Goal: Task Accomplishment & Management: Use online tool/utility

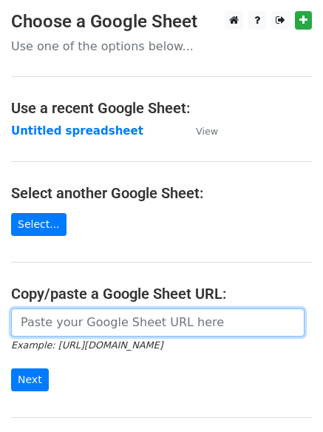
click at [98, 320] on input "url" at bounding box center [158, 323] width 294 height 28
type input "[URL][DOMAIN_NAME]"
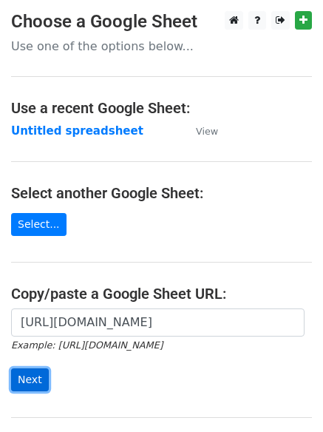
click at [26, 380] on input "Next" at bounding box center [30, 380] width 38 height 23
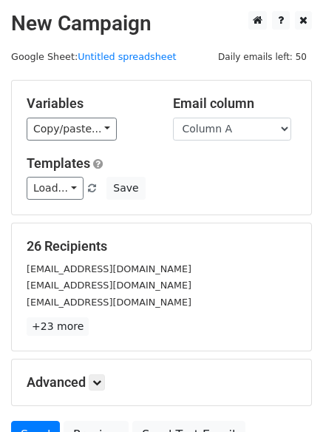
scroll to position [143, 0]
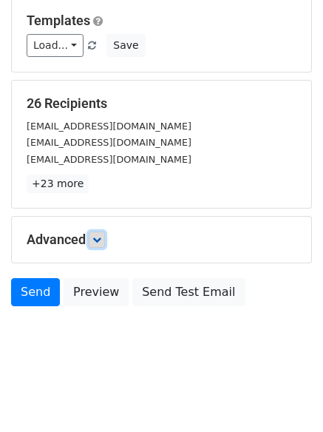
click at [96, 240] on icon at bounding box center [97, 239] width 9 height 9
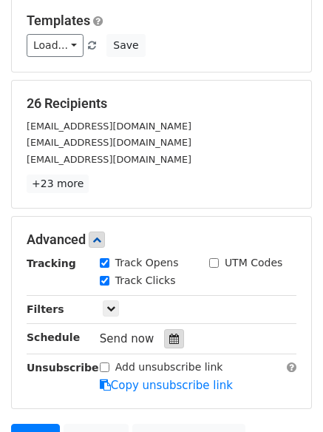
click at [169, 339] on icon at bounding box center [174, 339] width 10 height 10
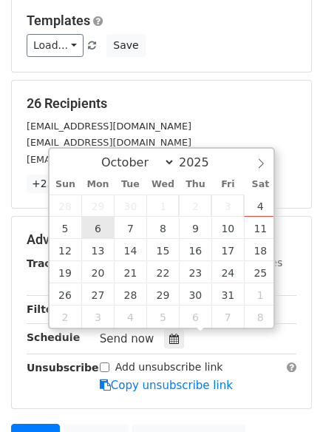
type input "2025-10-06 12:00"
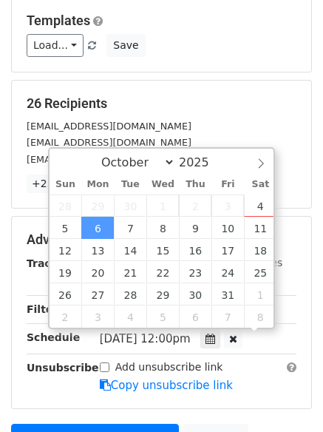
scroll to position [1, 0]
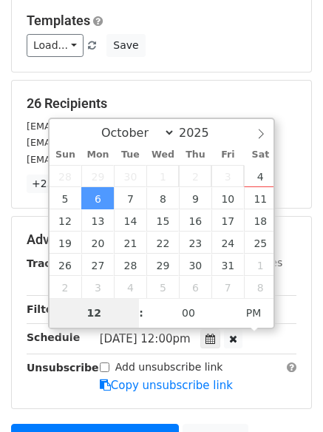
type input "4"
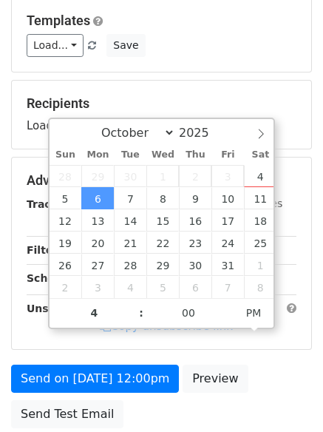
type input "2025-10-06 16:00"
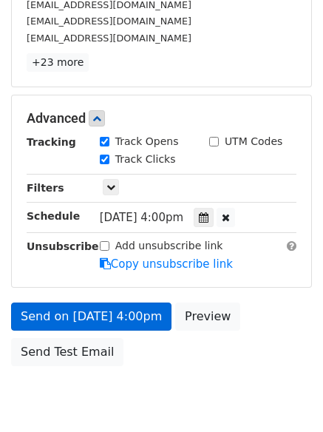
scroll to position [317, 0]
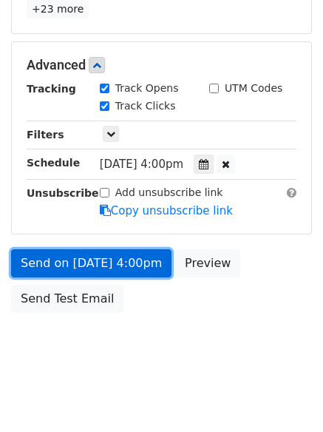
click at [96, 256] on link "Send on Oct 6 at 4:00pm" at bounding box center [91, 263] width 161 height 28
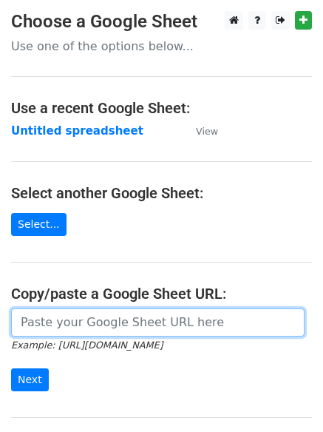
click at [67, 320] on input "url" at bounding box center [158, 323] width 294 height 28
click at [74, 326] on input "url" at bounding box center [158, 323] width 294 height 28
type input "https://docs.google.com/spreadsheets/d/1QO9PbnlSJFlNYdiaACqMRaH09r07-3xgeI71cp6…"
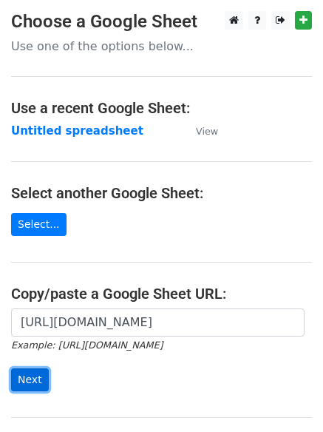
click at [24, 377] on input "Next" at bounding box center [30, 380] width 38 height 23
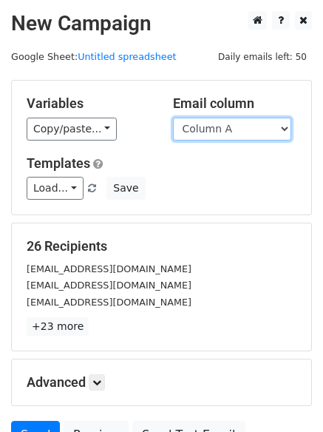
click at [284, 125] on select "Column A Column B Column C Column D" at bounding box center [232, 129] width 118 height 23
select select "Column B"
click at [173, 118] on select "Column A Column B Column C Column D" at bounding box center [232, 129] width 118 height 23
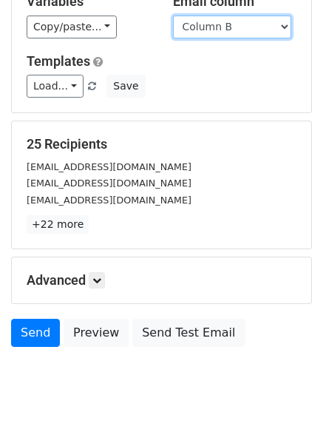
scroll to position [143, 0]
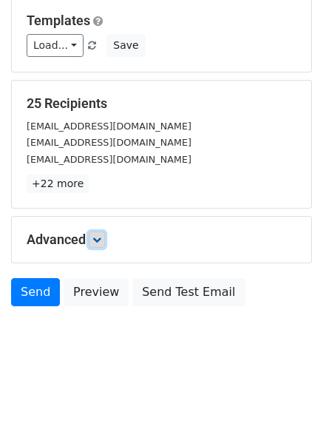
click at [100, 239] on icon at bounding box center [97, 239] width 9 height 9
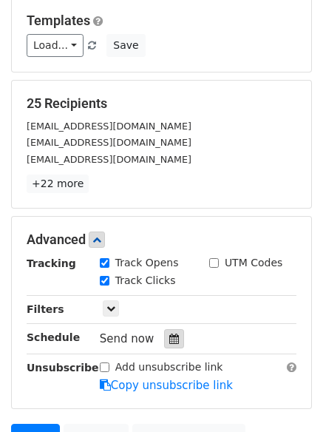
click at [172, 334] on icon at bounding box center [174, 339] width 10 height 10
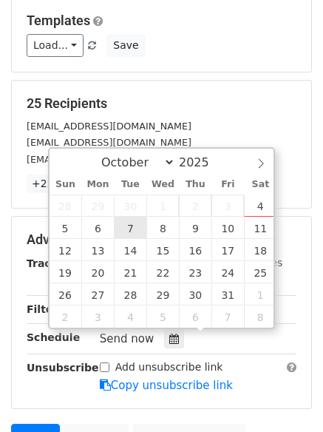
type input "2025-10-07 12:00"
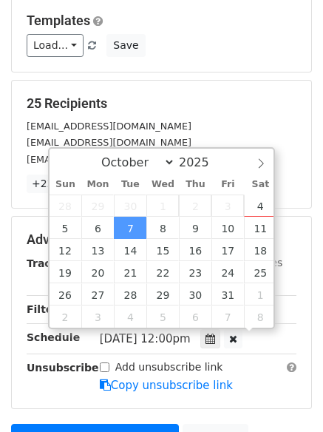
scroll to position [1, 0]
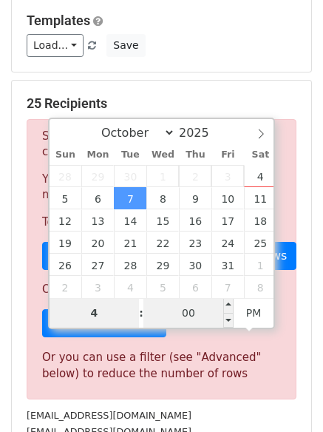
type input "4"
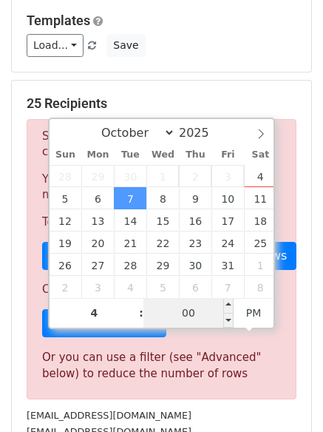
type input "2025-10-07 16:00"
type input "04"
click at [183, 316] on input "00" at bounding box center [189, 313] width 90 height 30
type input "5"
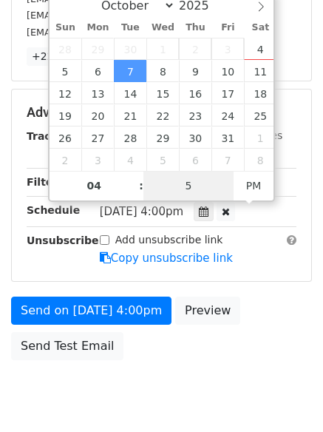
scroll to position [291, 0]
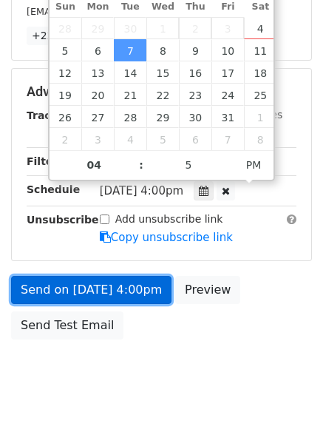
type input "2025-10-07 16:05"
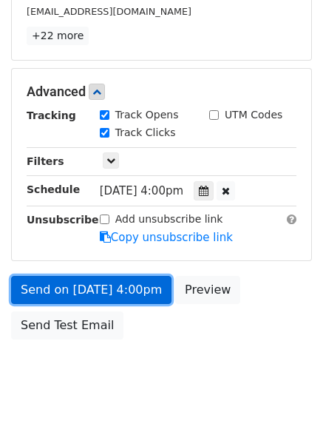
click at [90, 287] on link "Send on Oct 7 at 4:00pm" at bounding box center [91, 290] width 161 height 28
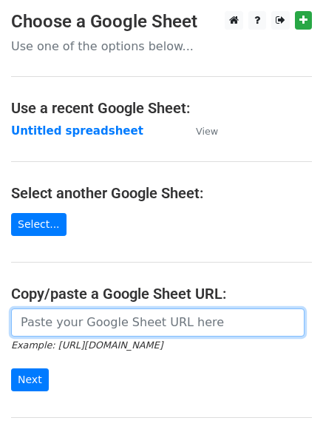
click at [47, 319] on input "url" at bounding box center [158, 323] width 294 height 28
type input "https://docs.google.com/spreadsheets/d/1QO9PbnlSJFlNYdiaACqMRaH09r07-3xgeI71cp6…"
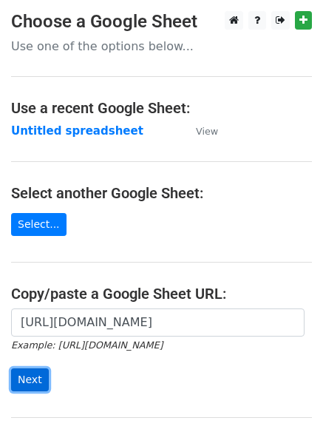
click at [35, 377] on input "Next" at bounding box center [30, 380] width 38 height 23
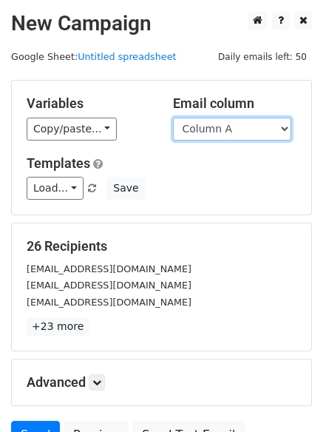
click at [289, 126] on select "Column A Column B Column C Column D" at bounding box center [232, 129] width 118 height 23
select select "Column C"
click at [173, 118] on select "Column A Column B Column C Column D" at bounding box center [232, 129] width 118 height 23
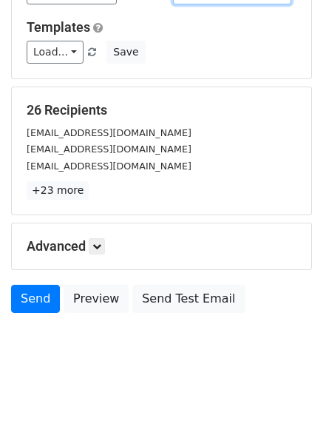
scroll to position [143, 0]
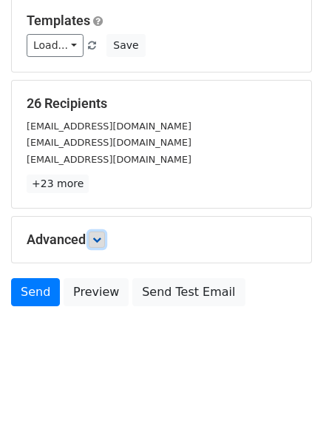
click at [101, 241] on icon at bounding box center [97, 239] width 9 height 9
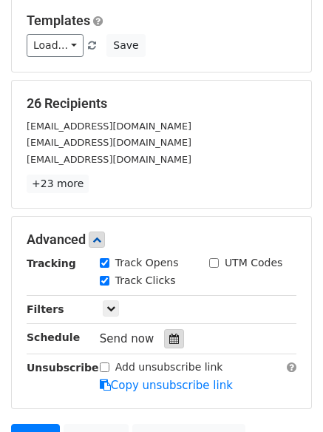
click at [169, 334] on icon at bounding box center [174, 339] width 10 height 10
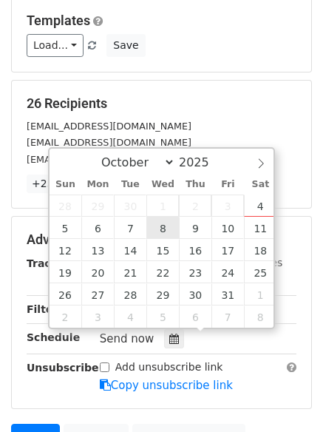
type input "[DATE] 12:00"
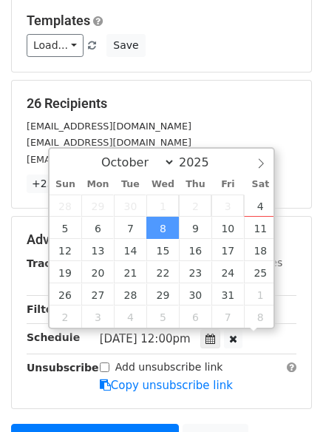
scroll to position [1, 0]
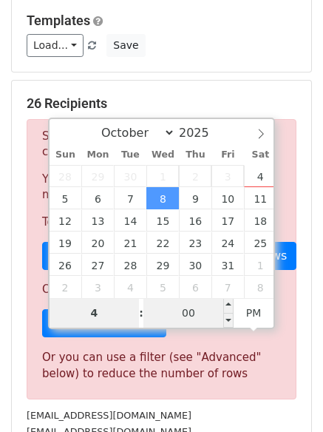
type input "4"
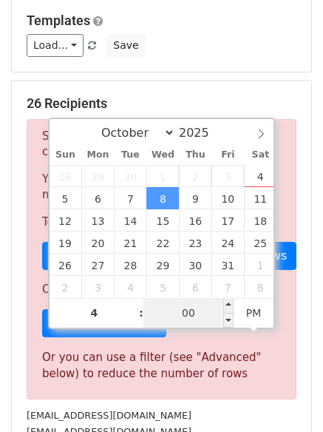
type input "[DATE] 16:00"
type input "04"
click at [190, 309] on input "00" at bounding box center [189, 313] width 90 height 30
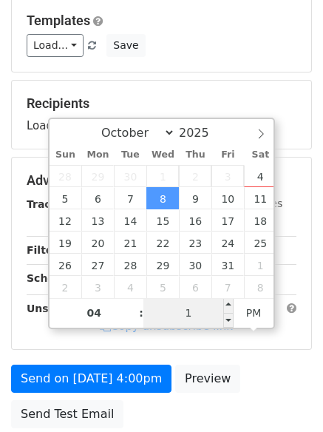
type input "10"
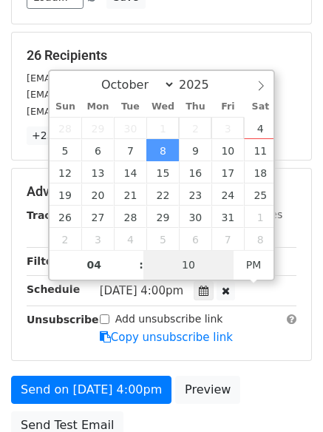
scroll to position [217, 0]
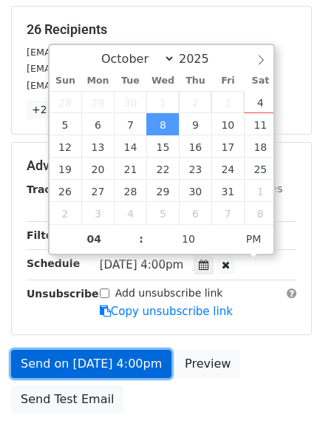
type input "[DATE] 16:10"
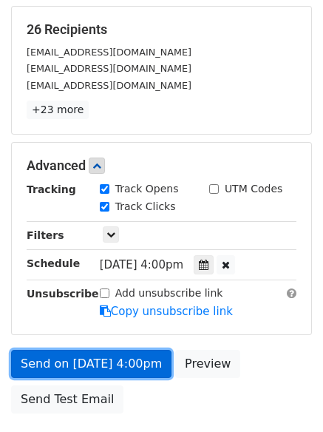
click at [87, 360] on link "Send on [DATE] 4:00pm" at bounding box center [91, 364] width 161 height 28
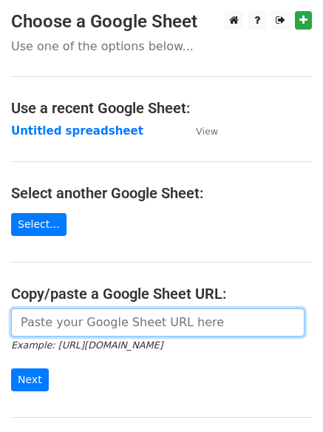
click at [93, 326] on input "url" at bounding box center [158, 323] width 294 height 28
type input "[URL][DOMAIN_NAME]"
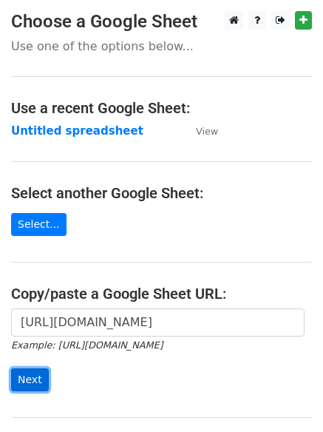
click at [17, 380] on input "Next" at bounding box center [30, 380] width 38 height 23
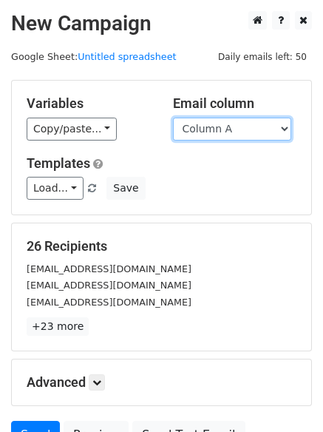
click at [283, 124] on select "Column A Column B Column C Column D" at bounding box center [232, 129] width 118 height 23
select select "Column D"
click at [173, 118] on select "Column A Column B Column C Column D" at bounding box center [232, 129] width 118 height 23
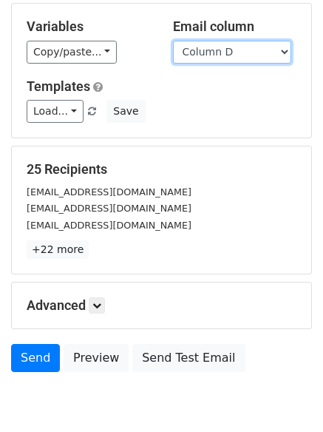
scroll to position [143, 0]
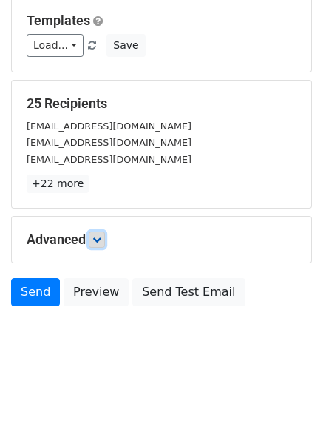
click at [101, 241] on icon at bounding box center [97, 239] width 9 height 9
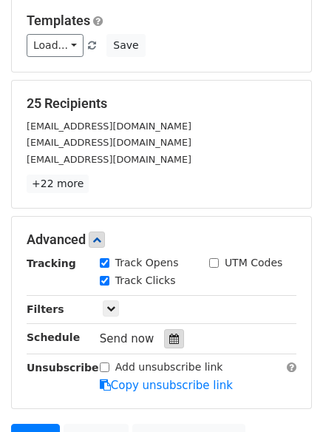
click at [169, 333] on div at bounding box center [174, 338] width 20 height 19
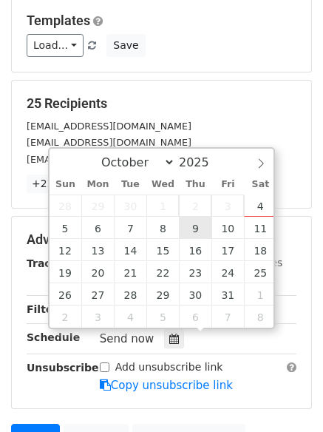
type input "[DATE] 12:00"
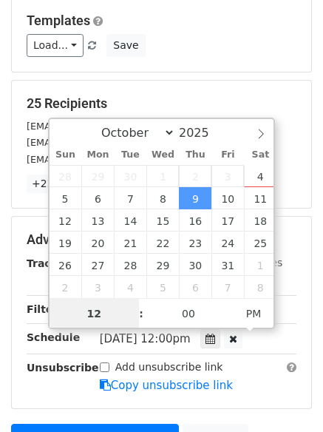
scroll to position [1, 0]
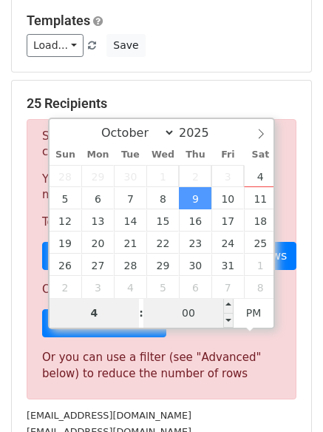
type input "4"
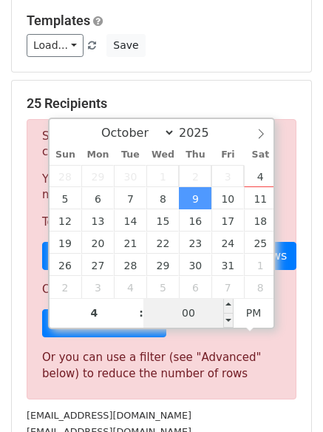
type input "[DATE] 16:00"
type input "04"
click at [189, 315] on input "00" at bounding box center [189, 313] width 90 height 30
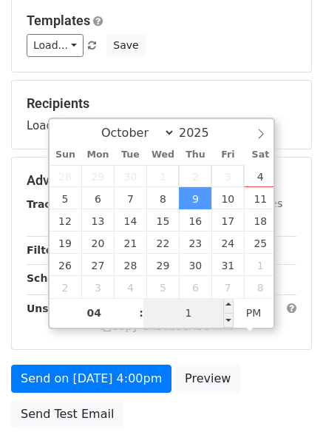
type input "15"
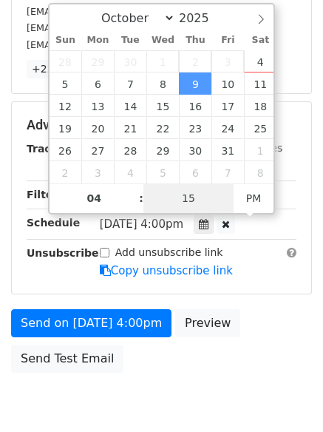
scroll to position [291, 0]
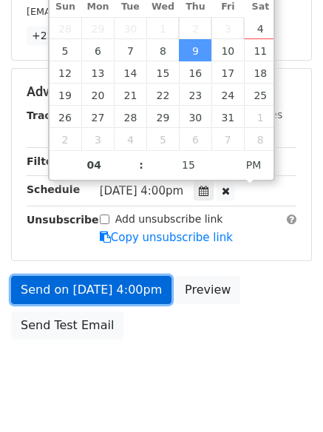
type input "[DATE] 16:15"
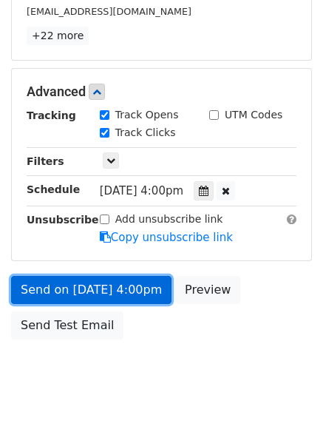
click at [84, 289] on link "Send on [DATE] 4:00pm" at bounding box center [91, 290] width 161 height 28
